Goal: Information Seeking & Learning: Learn about a topic

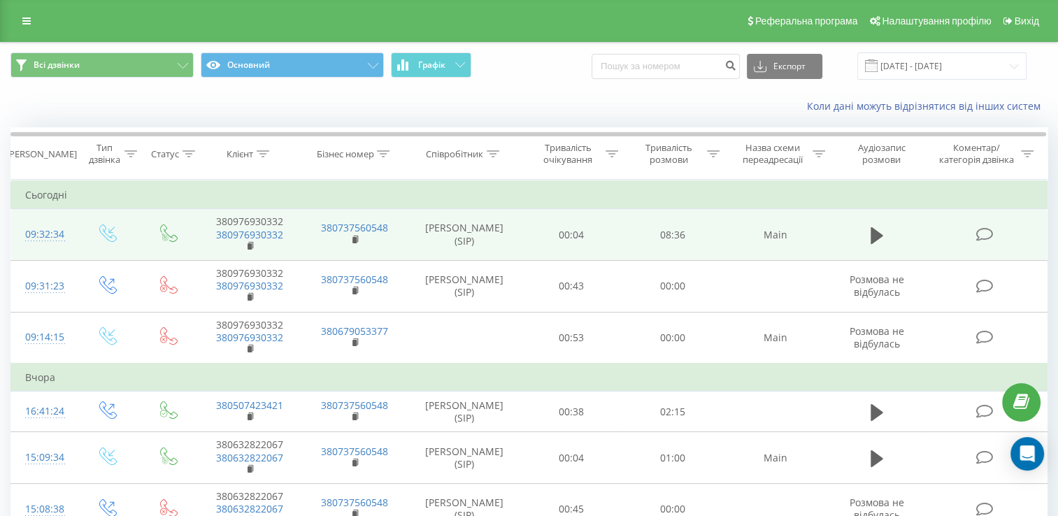
click at [975, 233] on td at bounding box center [986, 235] width 122 height 52
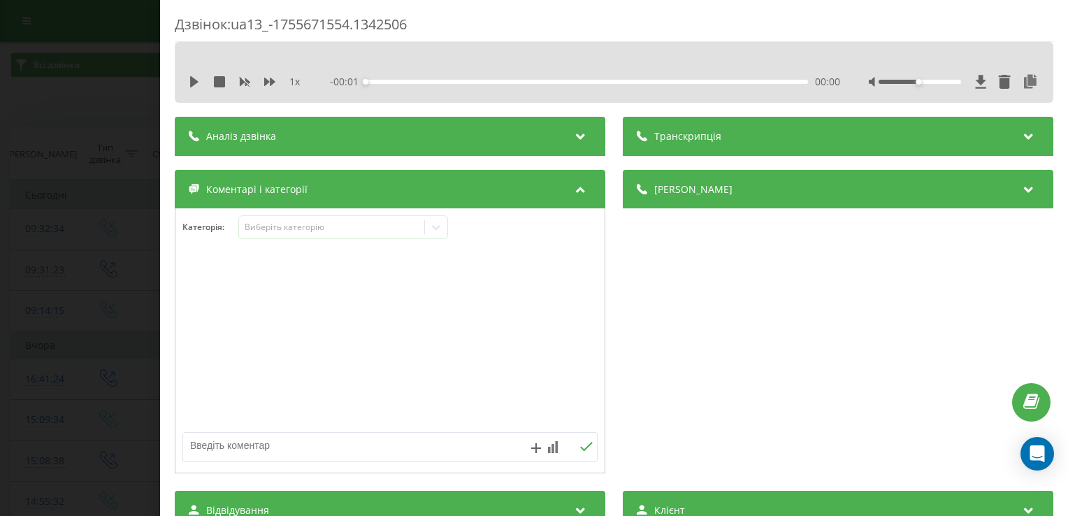
click at [376, 136] on div "Аналіз дзвінка" at bounding box center [390, 136] width 431 height 39
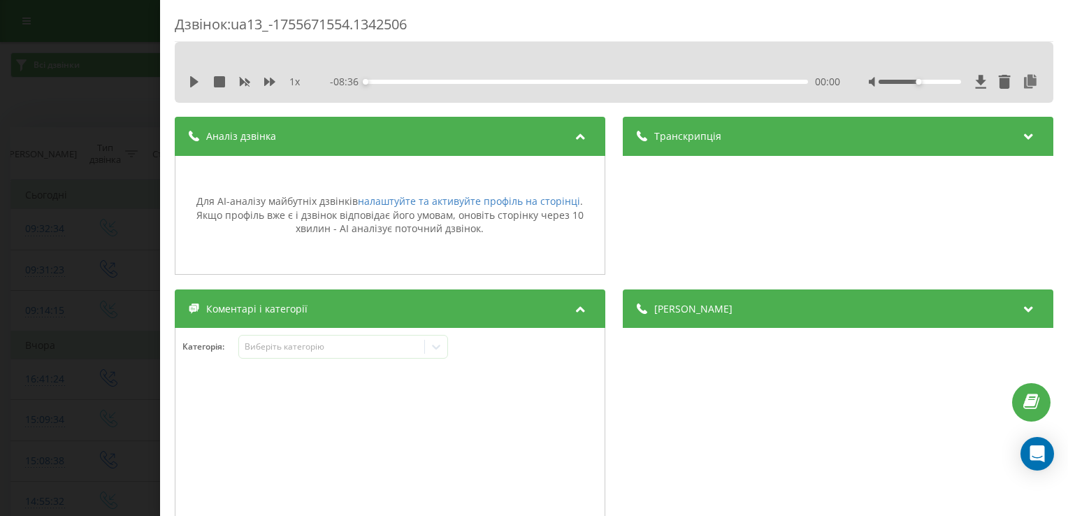
click at [94, 99] on div "Дзвінок : ua13_-1755671554.1342506 1 x - 08:36 00:00 00:00 Транскрипція Для AI-…" at bounding box center [534, 258] width 1068 height 516
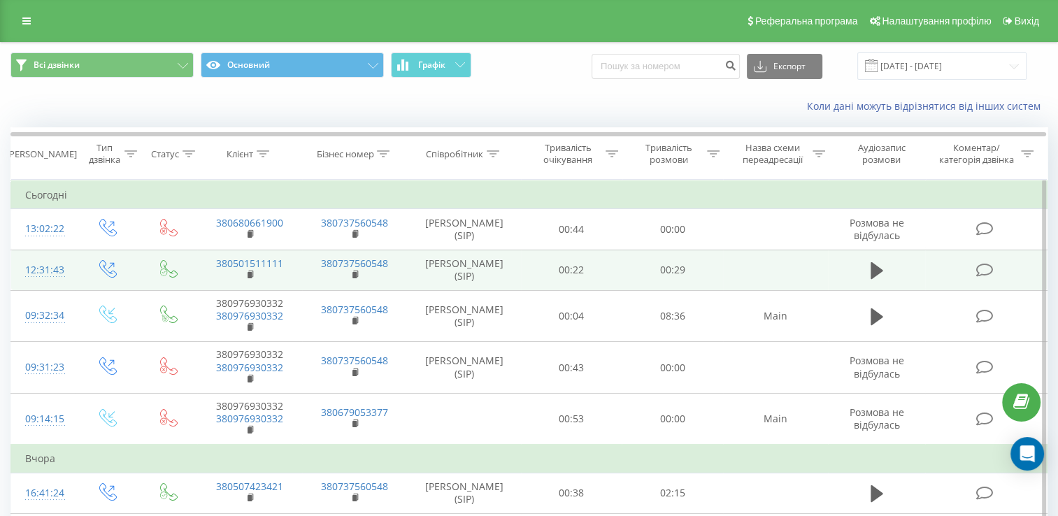
click at [989, 267] on icon at bounding box center [984, 270] width 17 height 15
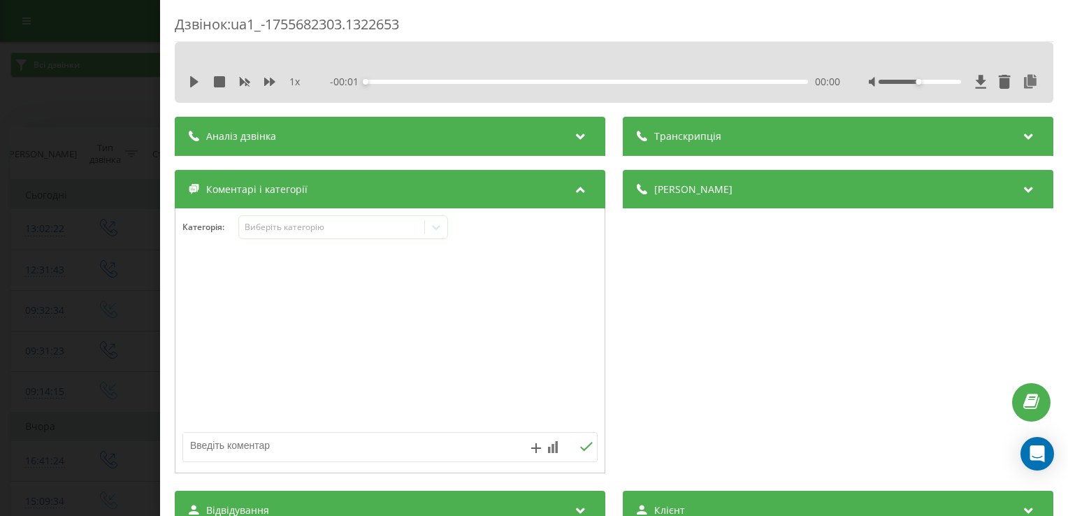
click at [451, 85] on div "- 00:01 00:00 00:00" at bounding box center [585, 82] width 510 height 14
click at [460, 127] on div "Аналіз дзвінка" at bounding box center [390, 136] width 431 height 39
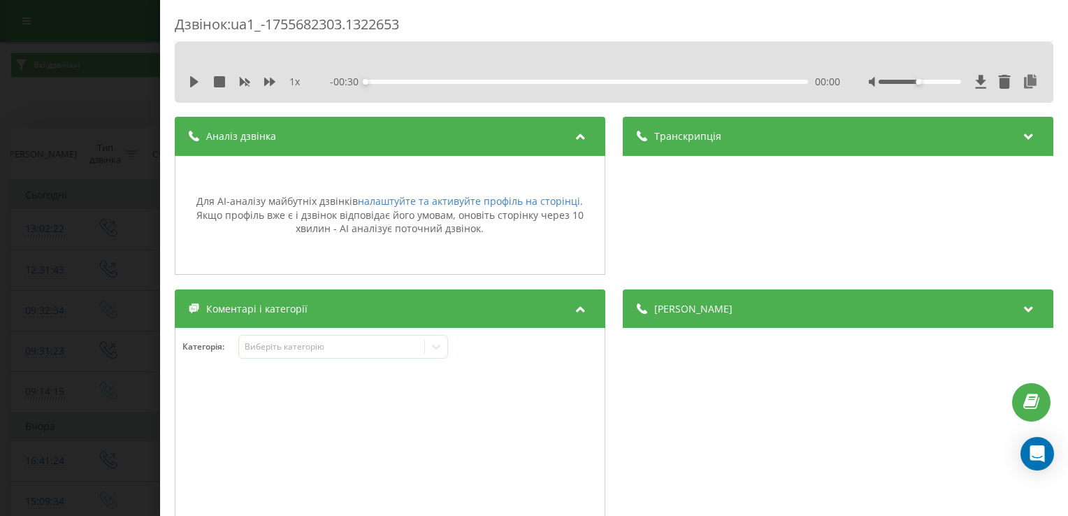
click at [122, 34] on div "Дзвінок : ua1_-1755682303.1322653 1 x - 00:30 00:00 00:00 Транскрипція Для AI-а…" at bounding box center [534, 258] width 1068 height 516
